Goal: Task Accomplishment & Management: Complete application form

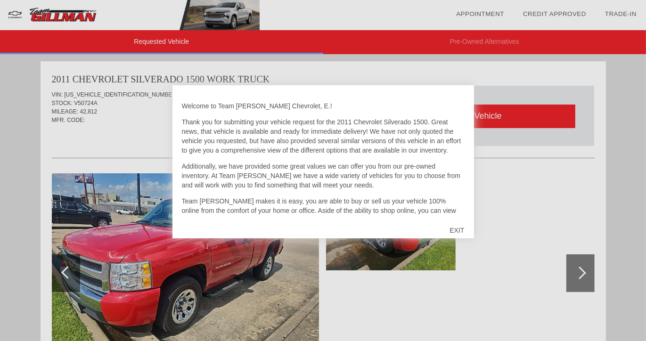
click at [456, 231] on div "EXIT" at bounding box center [456, 230] width 33 height 28
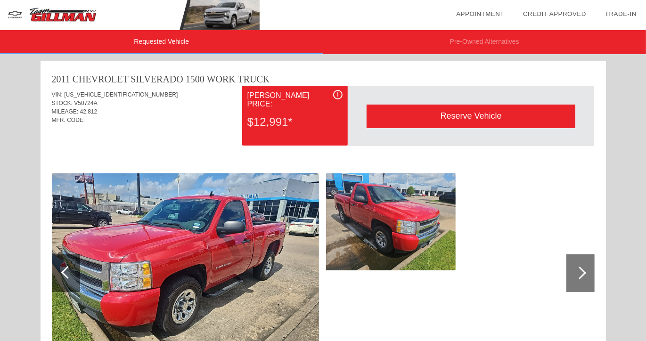
drag, startPoint x: 646, startPoint y: 39, endPoint x: 646, endPoint y: 71, distance: 32.0
click at [163, 236] on img at bounding box center [185, 273] width 267 height 200
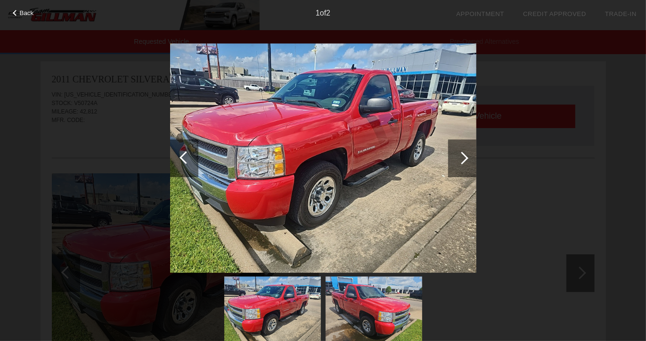
click at [463, 164] on div at bounding box center [462, 158] width 28 height 38
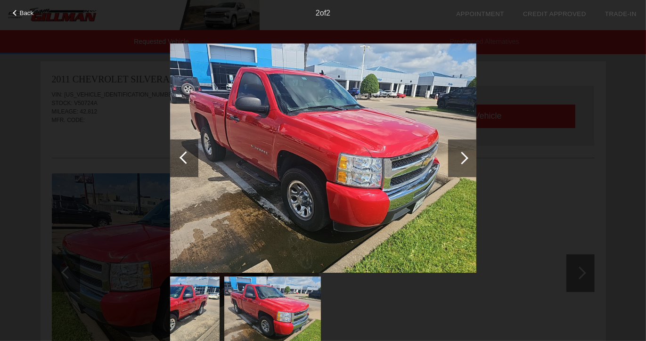
click at [463, 164] on div at bounding box center [462, 158] width 28 height 38
click at [21, 13] on span "Back" at bounding box center [27, 12] width 14 height 7
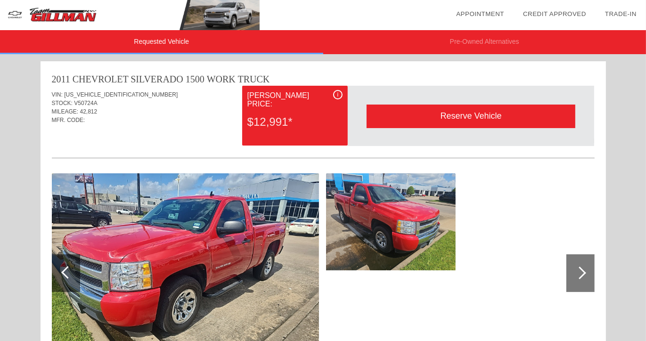
click at [53, 18] on img at bounding box center [130, 15] width 260 height 30
